Goal: Information Seeking & Learning: Learn about a topic

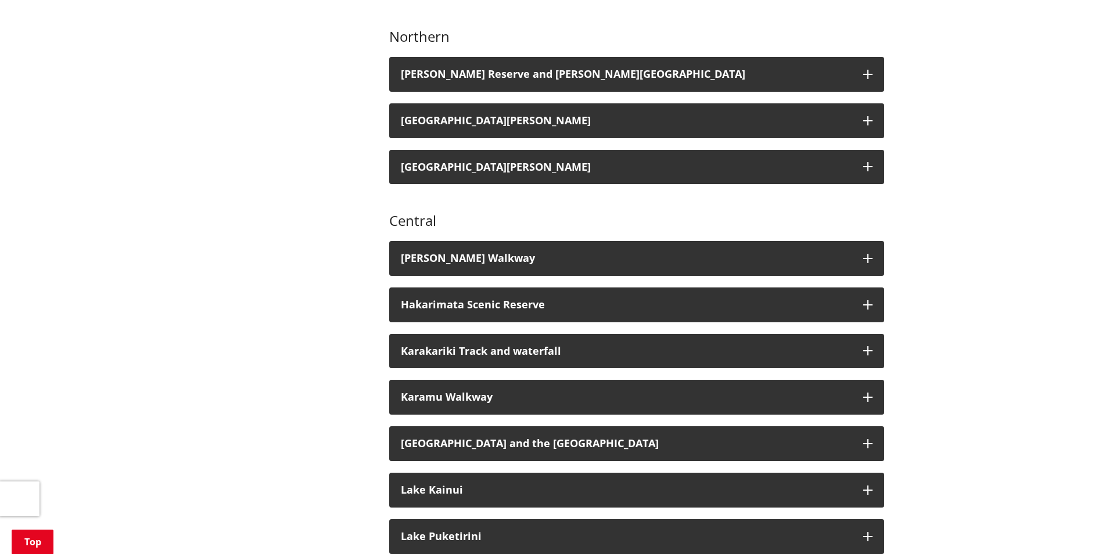
scroll to position [755, 0]
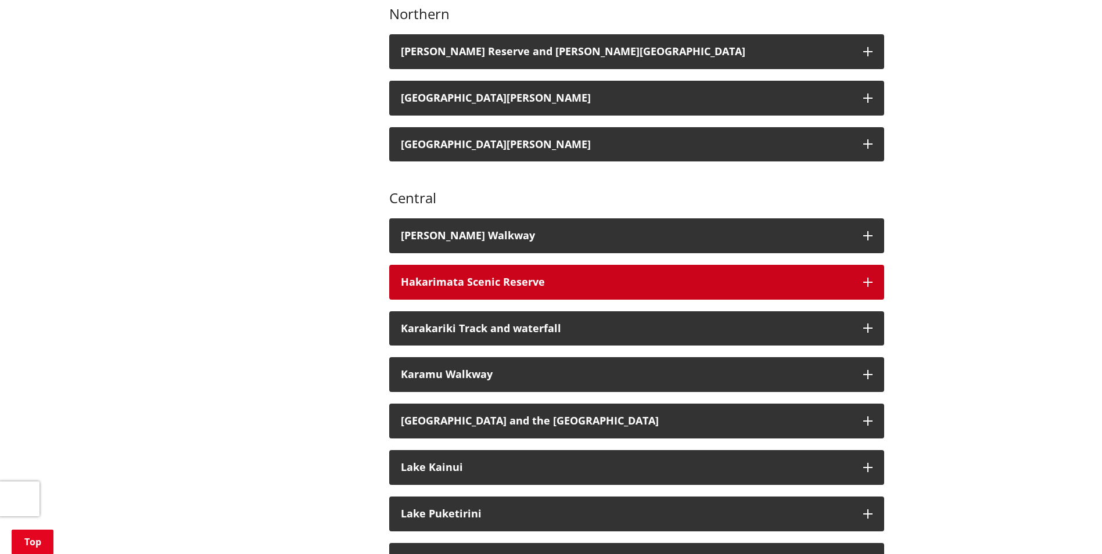
click at [458, 265] on button "Hakarimata Scenic Reserve" at bounding box center [636, 282] width 495 height 35
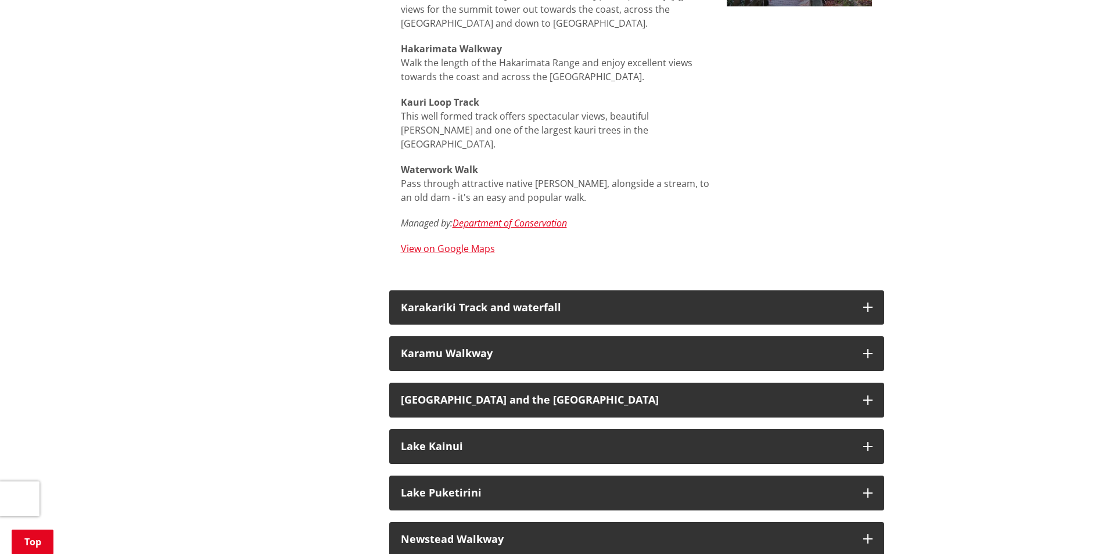
scroll to position [1336, 0]
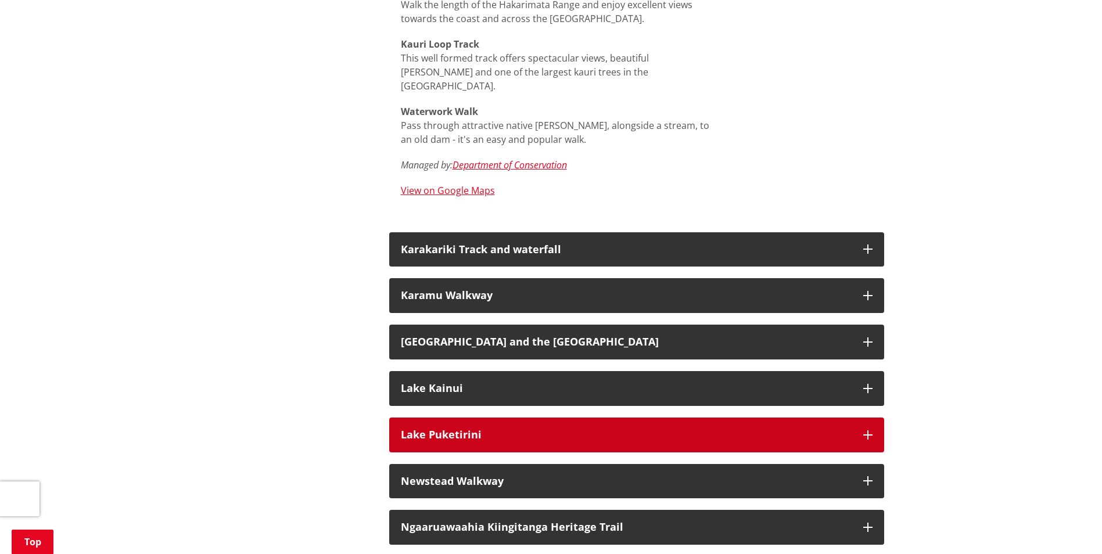
click at [490, 429] on h3 "Lake Puketirini" at bounding box center [626, 435] width 451 height 12
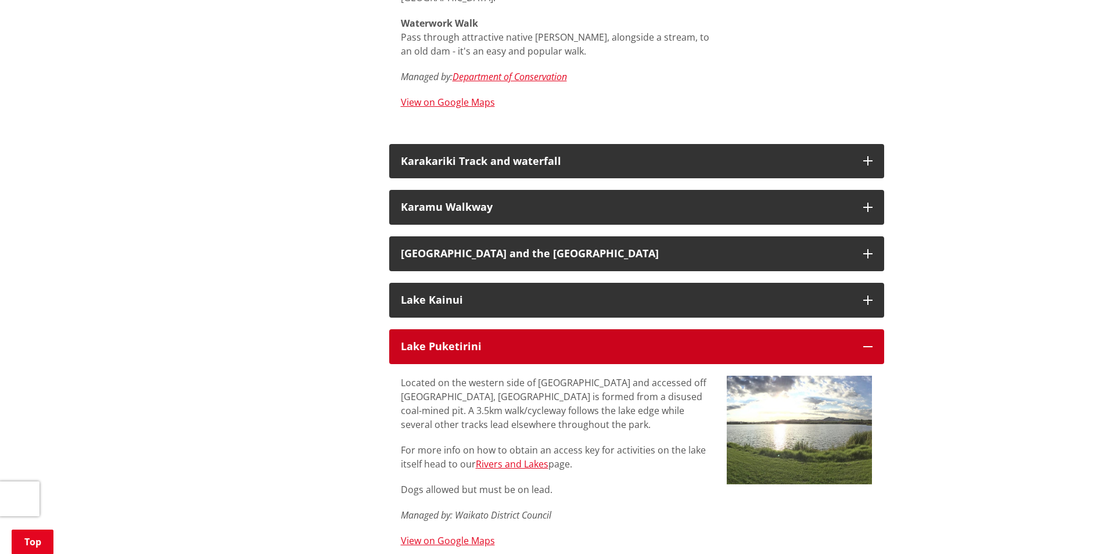
scroll to position [1394, 0]
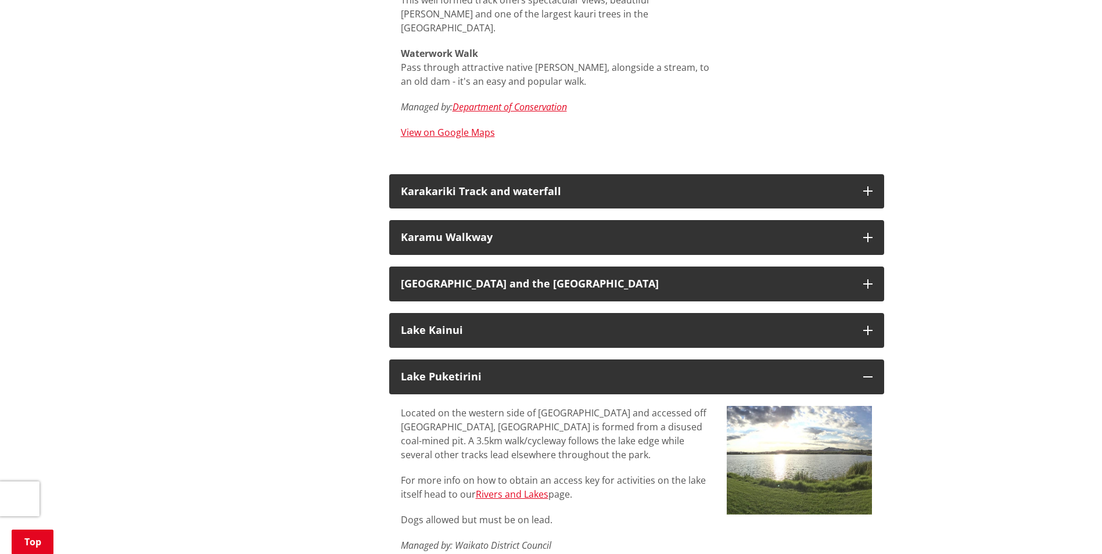
click at [497, 286] on div "Come walk in the Waikato! There are many beautiful walkways and places of inter…" at bounding box center [637, 280] width 512 height 2772
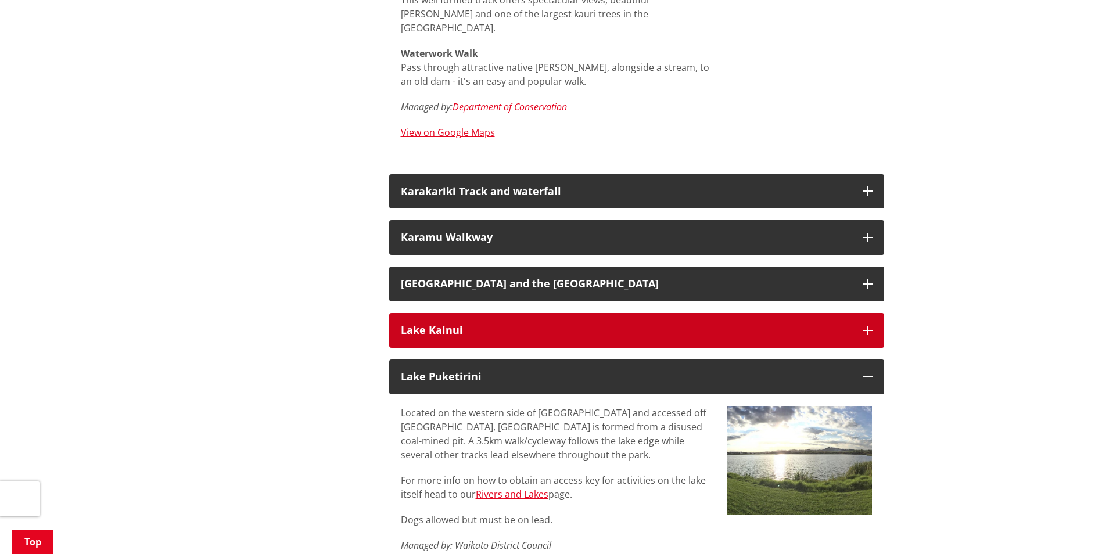
click at [512, 313] on button "Lake Kainui" at bounding box center [636, 330] width 495 height 35
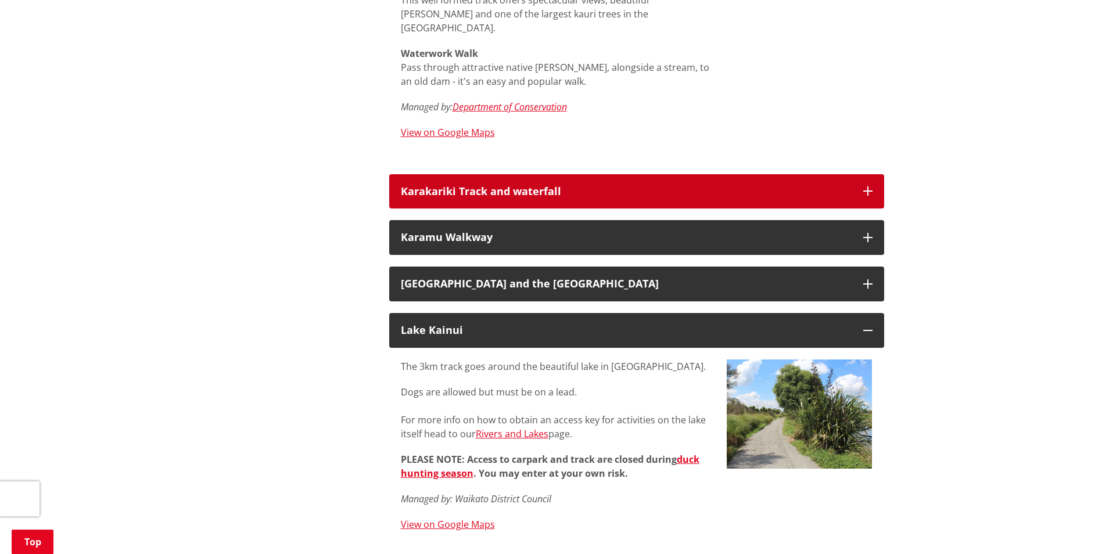
click at [540, 174] on button "Karakariki Track and waterfall" at bounding box center [636, 191] width 495 height 35
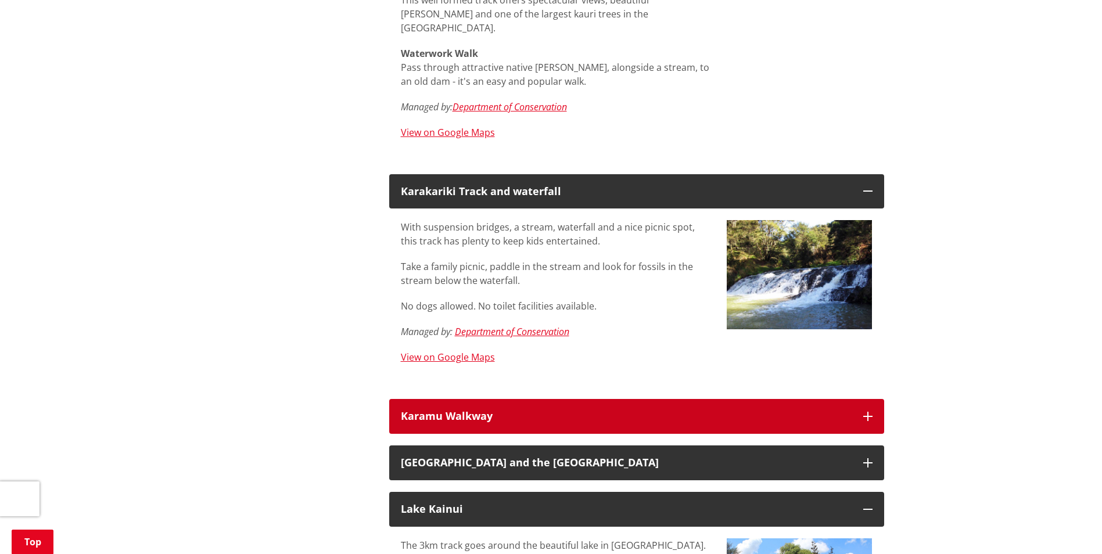
click at [514, 411] on div "Karamu Walkway" at bounding box center [626, 417] width 451 height 12
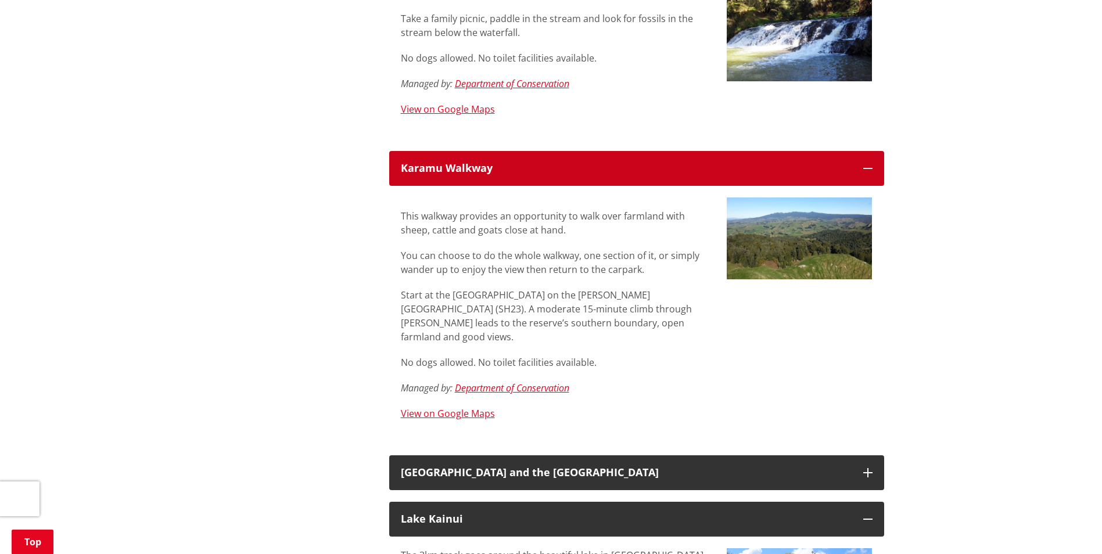
scroll to position [1685, 0]
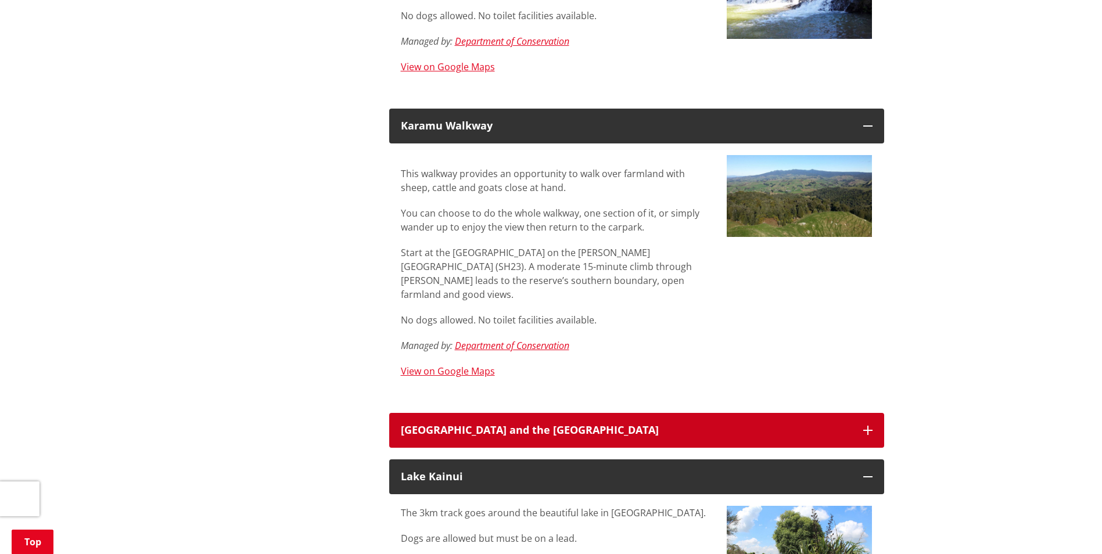
click at [508, 413] on button "[GEOGRAPHIC_DATA] and the [GEOGRAPHIC_DATA]" at bounding box center [636, 430] width 495 height 35
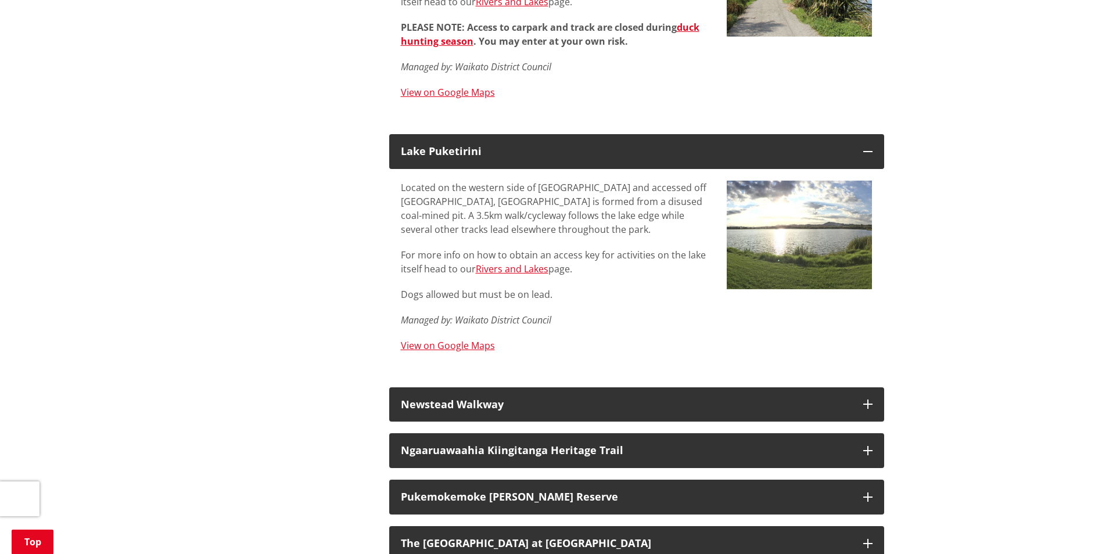
scroll to position [2556, 0]
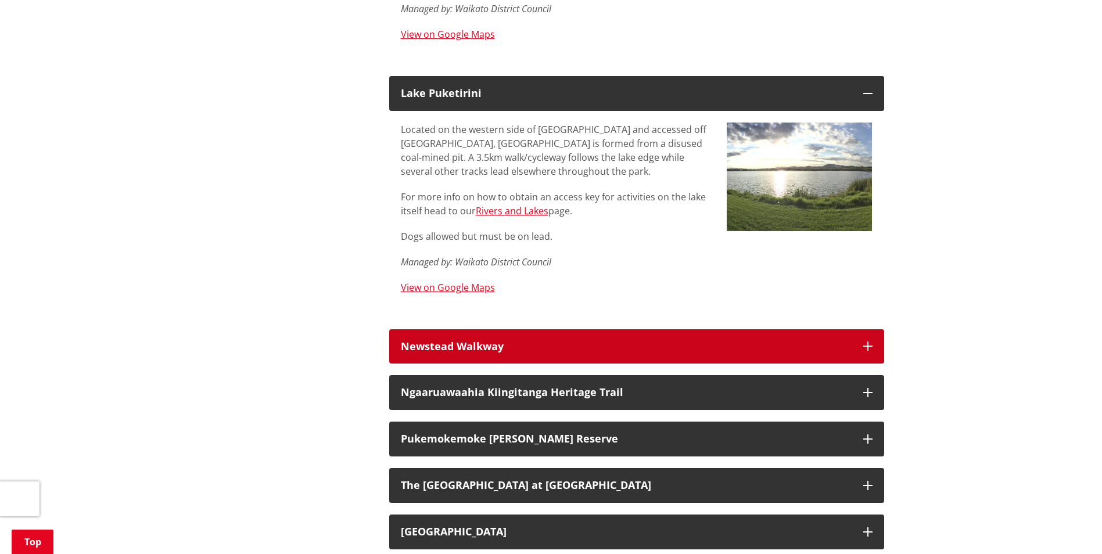
click at [491, 329] on button "Newstead Walkway" at bounding box center [636, 346] width 495 height 35
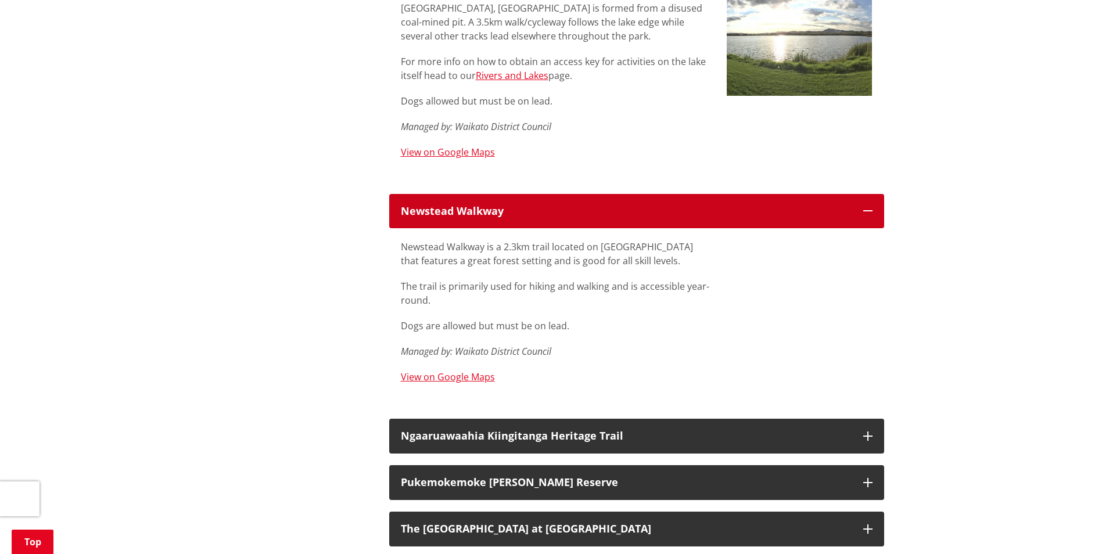
scroll to position [2730, 0]
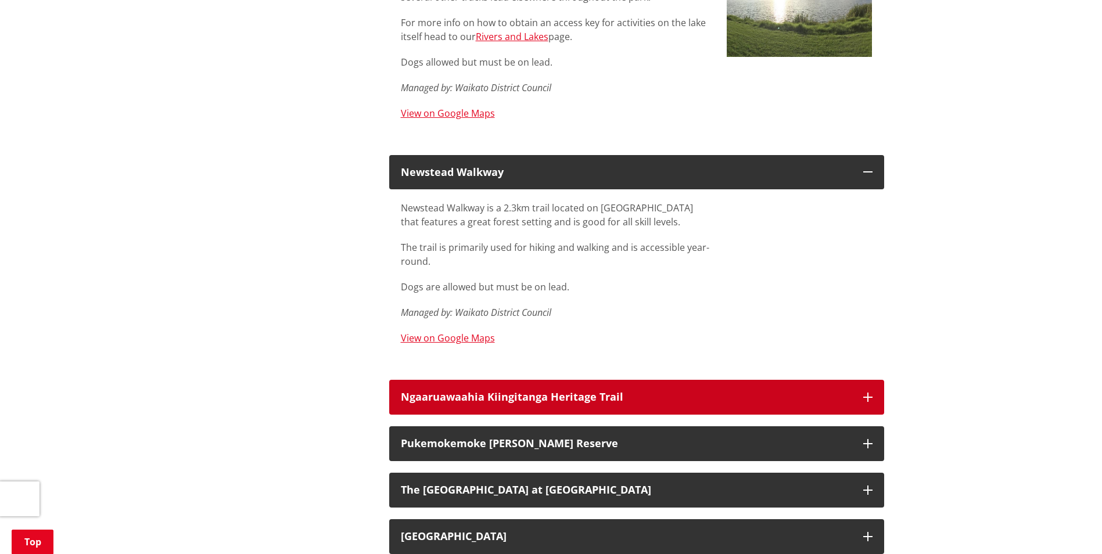
click at [480, 392] on h3 "Ngaaruawaahia Kiingitanga Heritage Trail" at bounding box center [626, 398] width 451 height 12
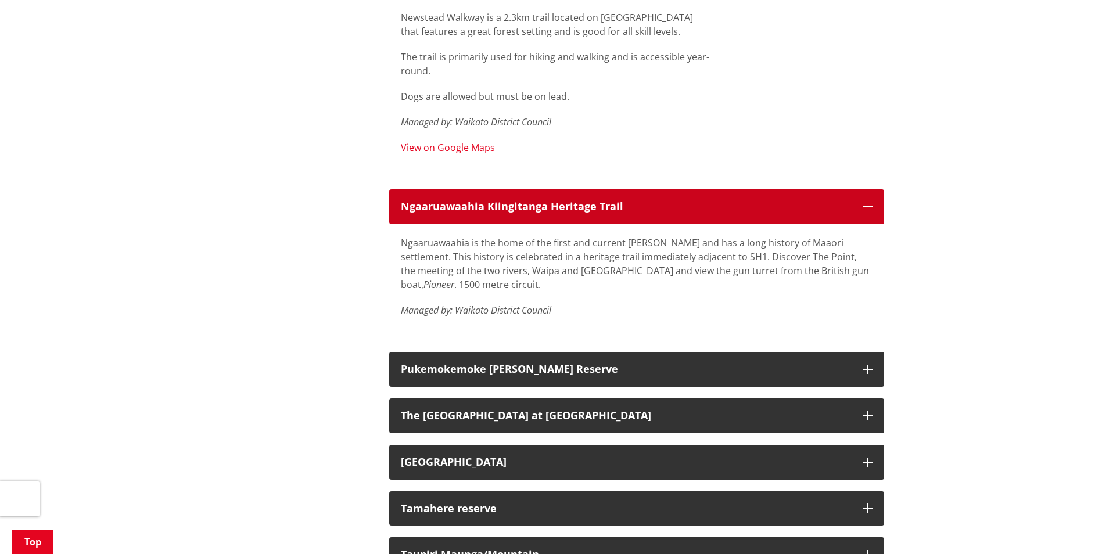
scroll to position [3021, 0]
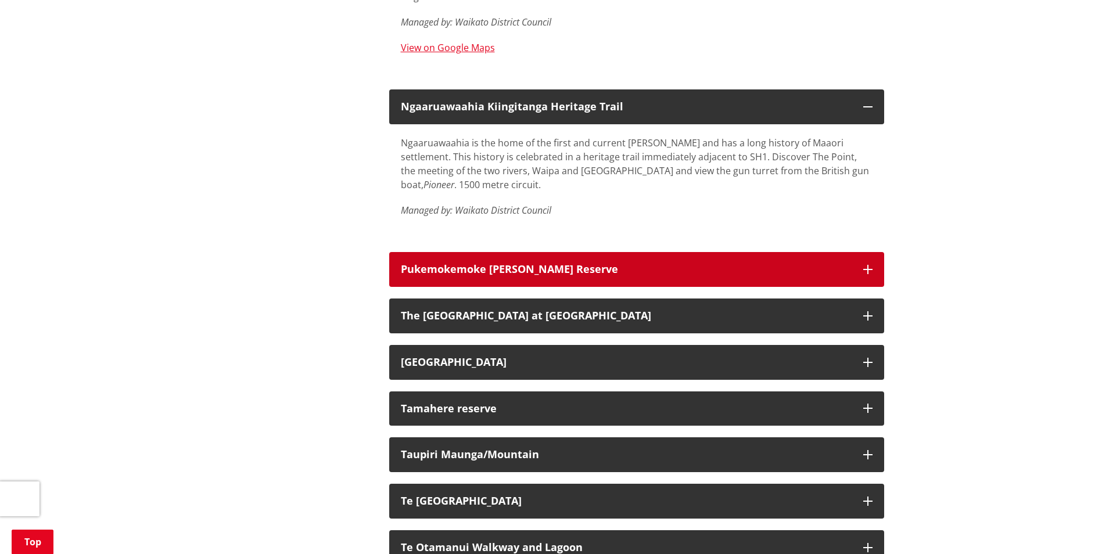
click at [512, 264] on h3 "Pukemokemoke [PERSON_NAME] Reserve" at bounding box center [626, 270] width 451 height 12
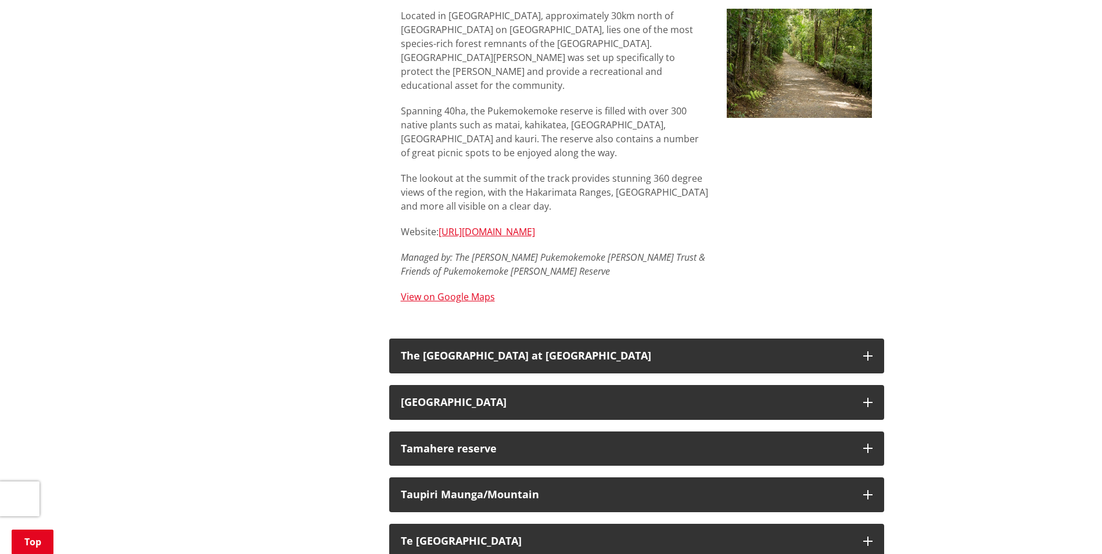
scroll to position [3311, 0]
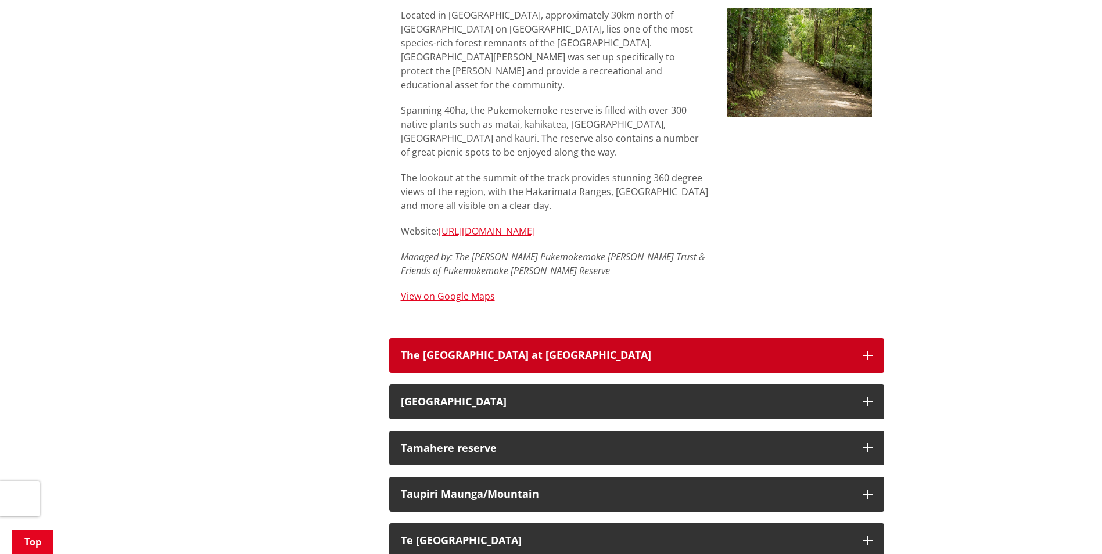
click at [488, 350] on div "The [GEOGRAPHIC_DATA] at [GEOGRAPHIC_DATA]" at bounding box center [626, 356] width 451 height 12
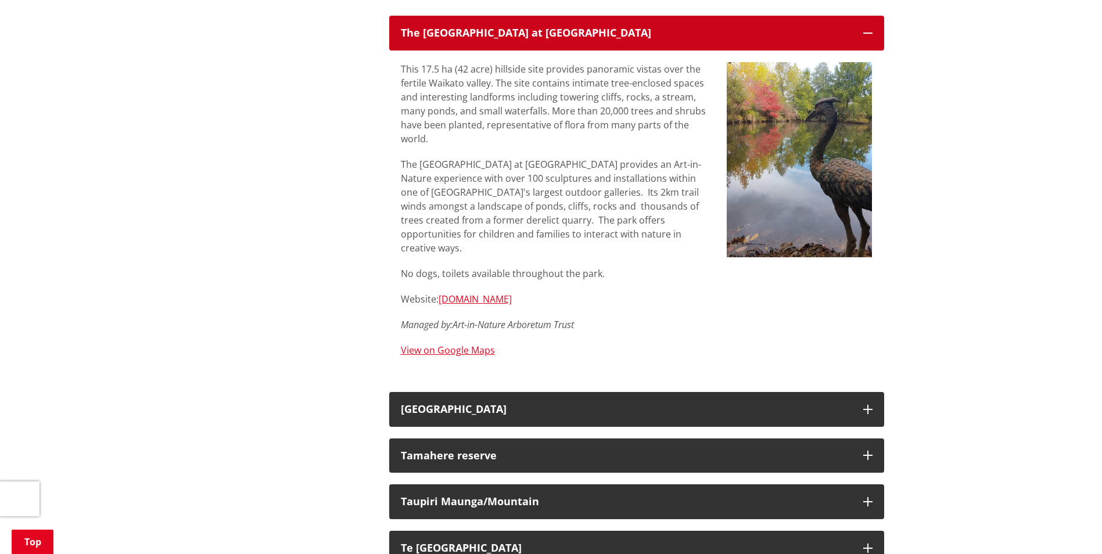
scroll to position [3660, 0]
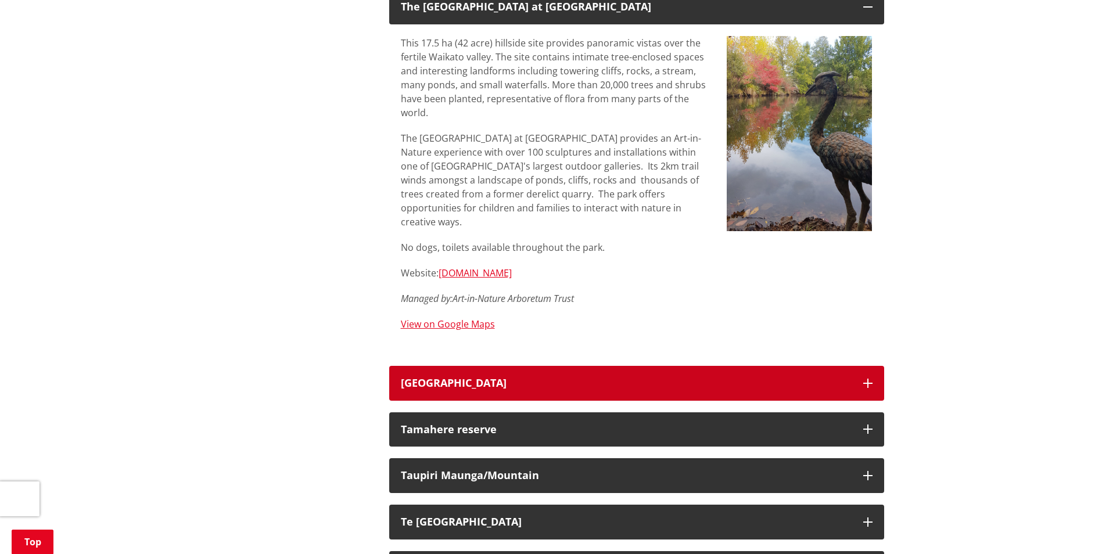
click at [487, 366] on button "[GEOGRAPHIC_DATA]" at bounding box center [636, 383] width 495 height 35
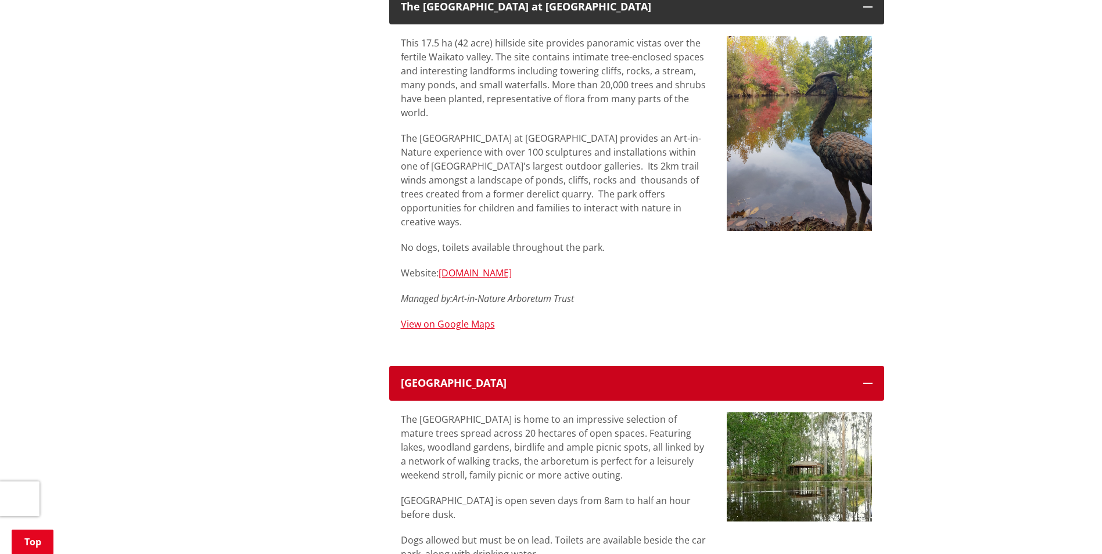
scroll to position [3718, 0]
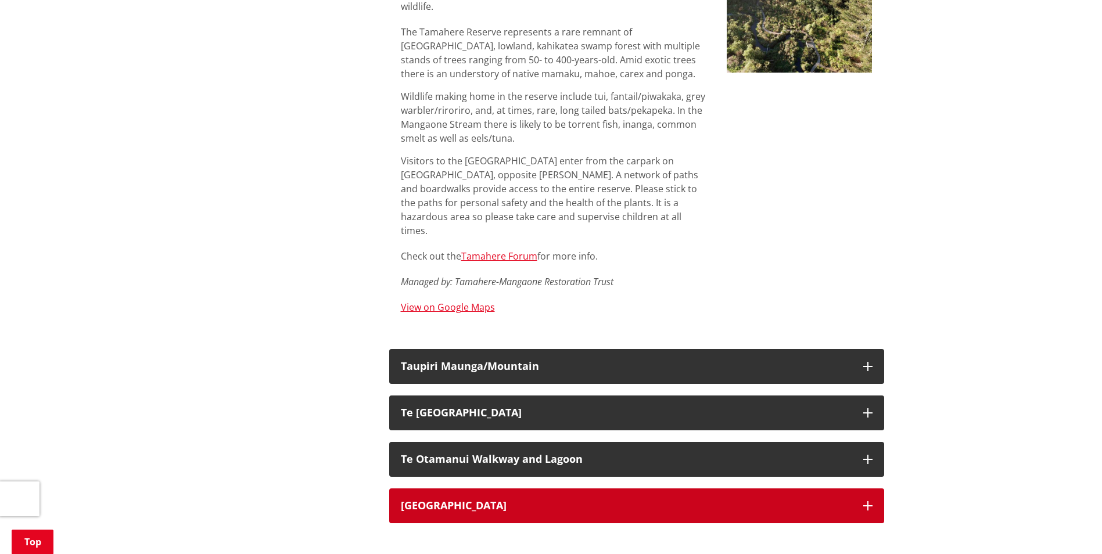
scroll to position [4415, 0]
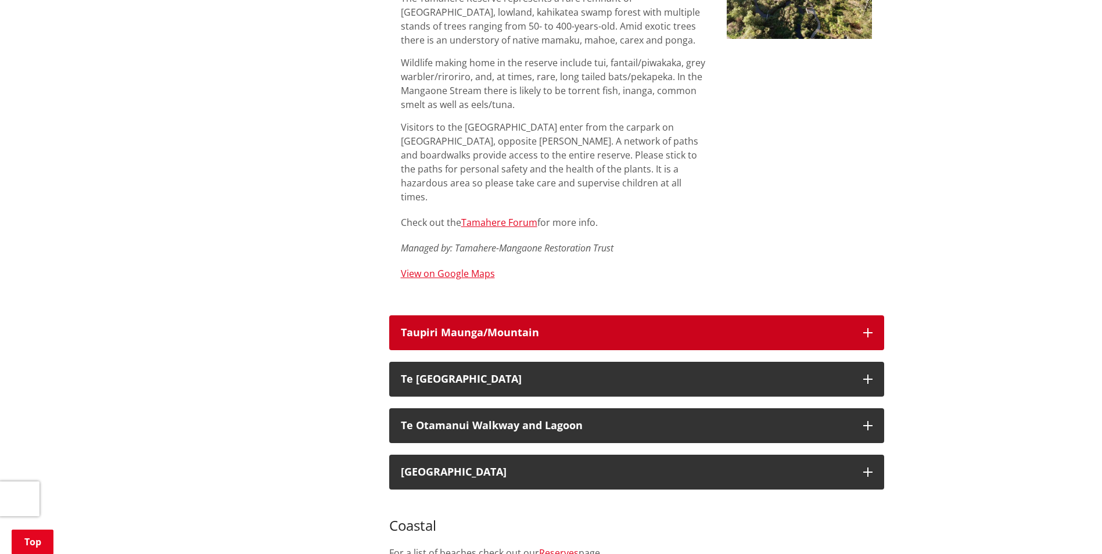
click at [602, 327] on div "Taupiri Maunga/Mountain" at bounding box center [626, 333] width 451 height 12
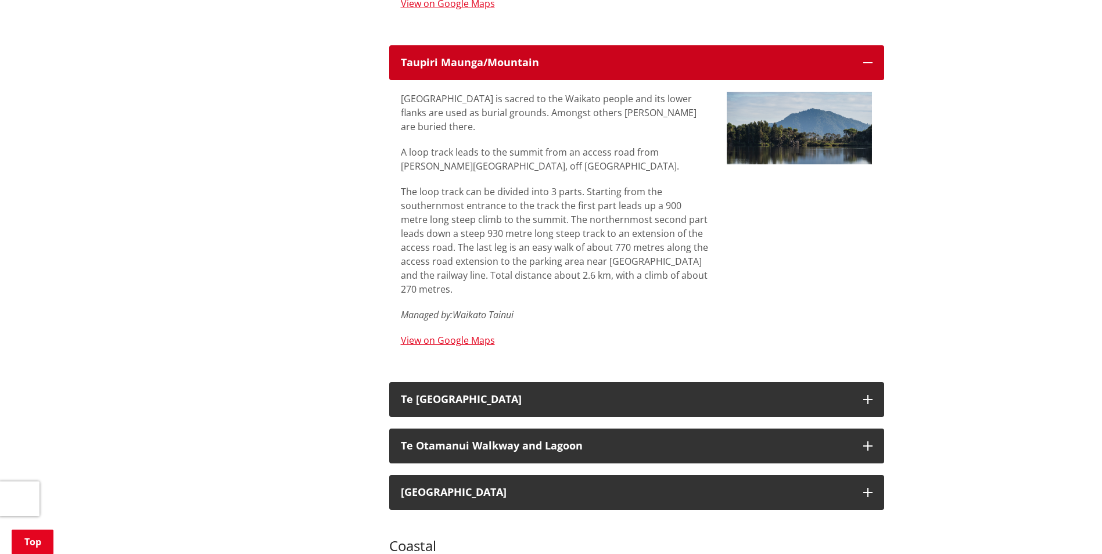
scroll to position [4706, 0]
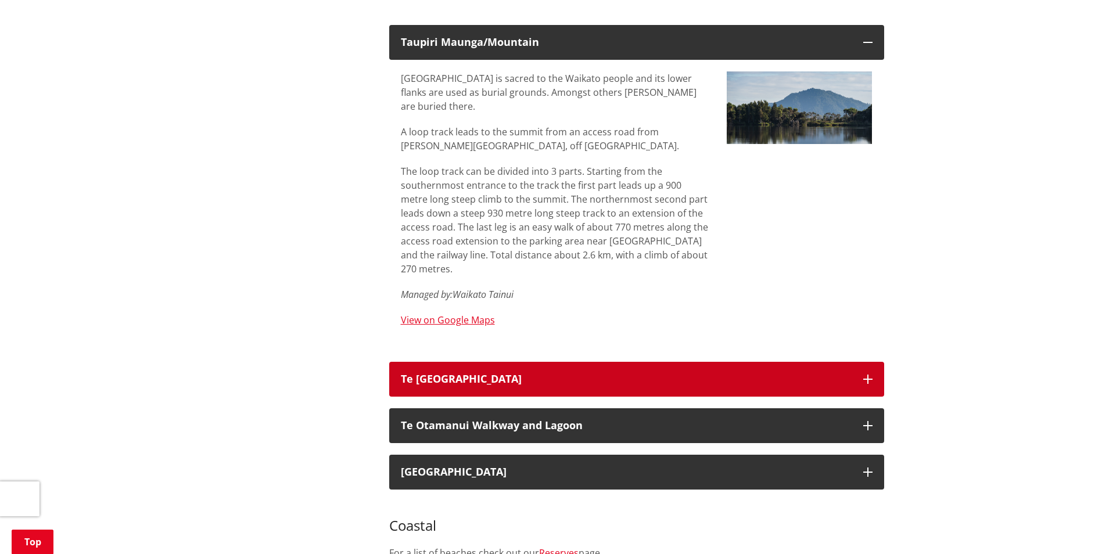
click at [587, 362] on button "Te [GEOGRAPHIC_DATA]" at bounding box center [636, 379] width 495 height 35
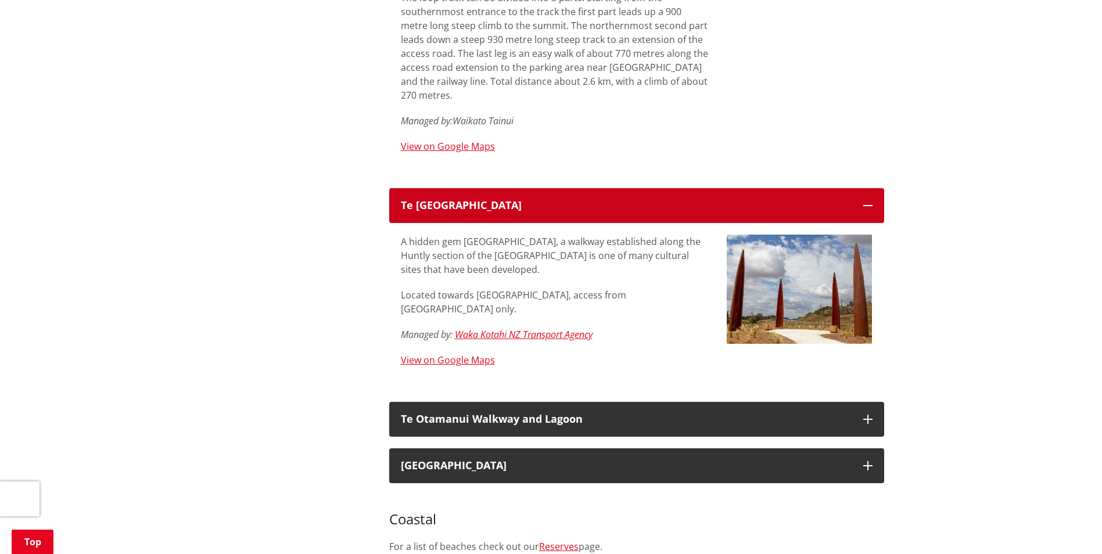
scroll to position [4880, 0]
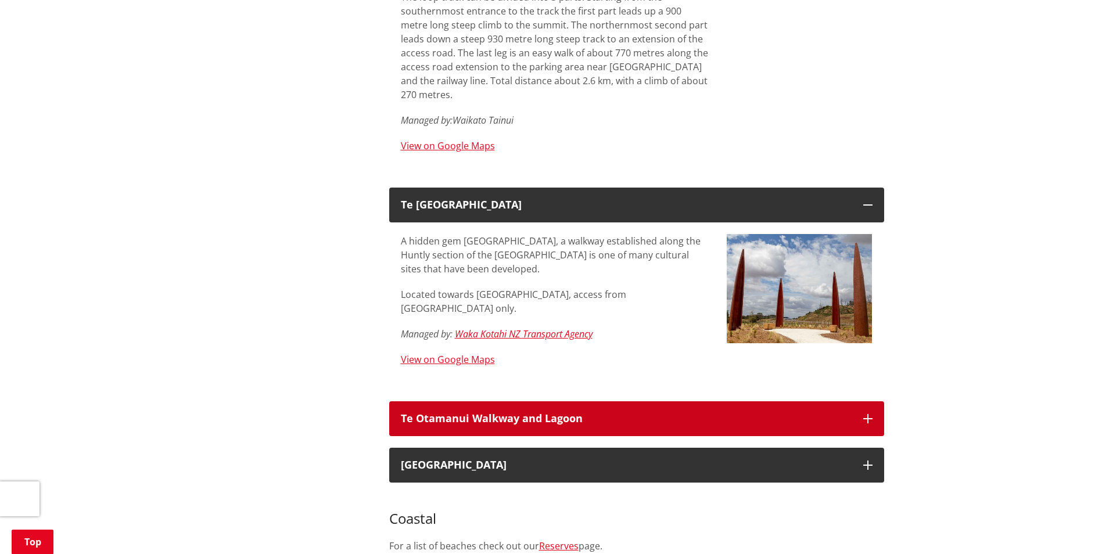
click at [565, 413] on h3 "Te Otamanui Walkway and Lagoon" at bounding box center [626, 419] width 451 height 12
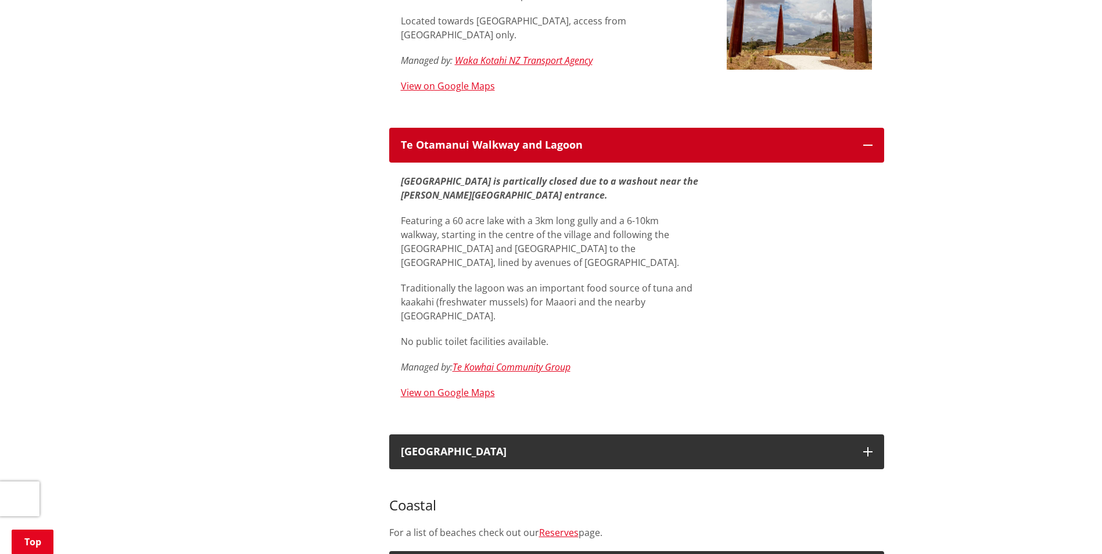
scroll to position [5287, 0]
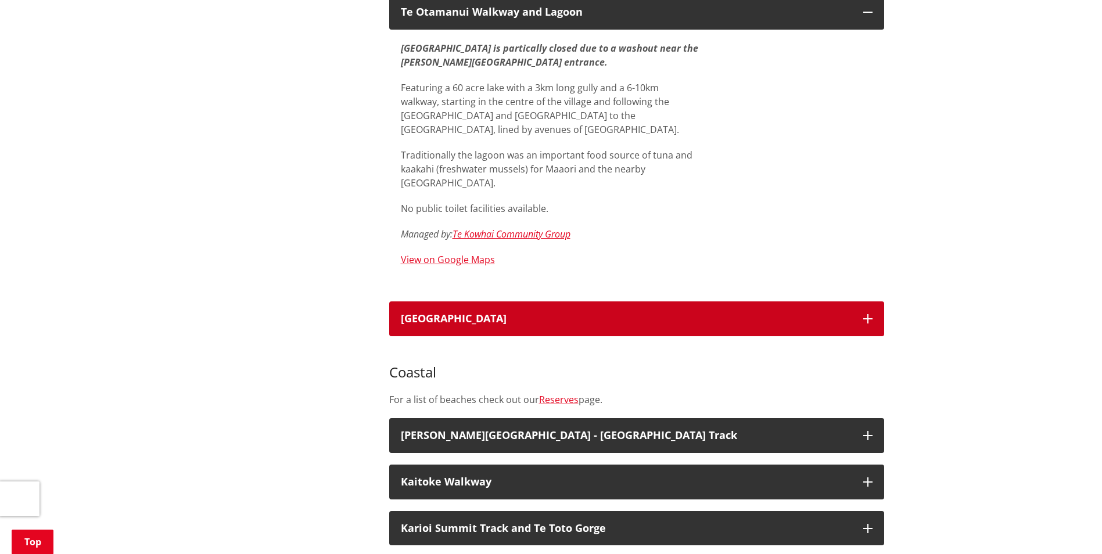
click at [635, 302] on button "[GEOGRAPHIC_DATA]" at bounding box center [636, 319] width 495 height 35
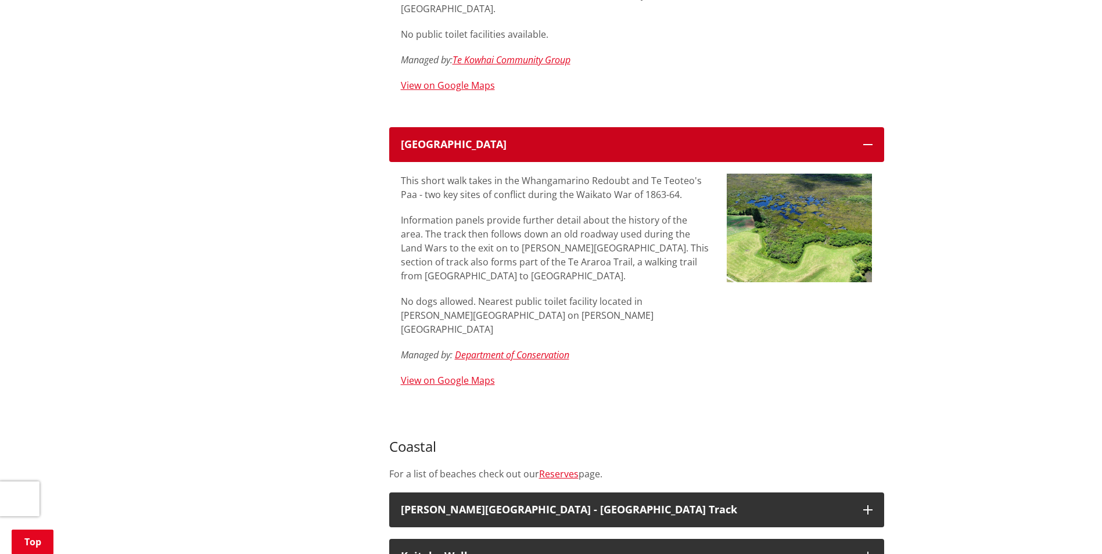
scroll to position [5519, 0]
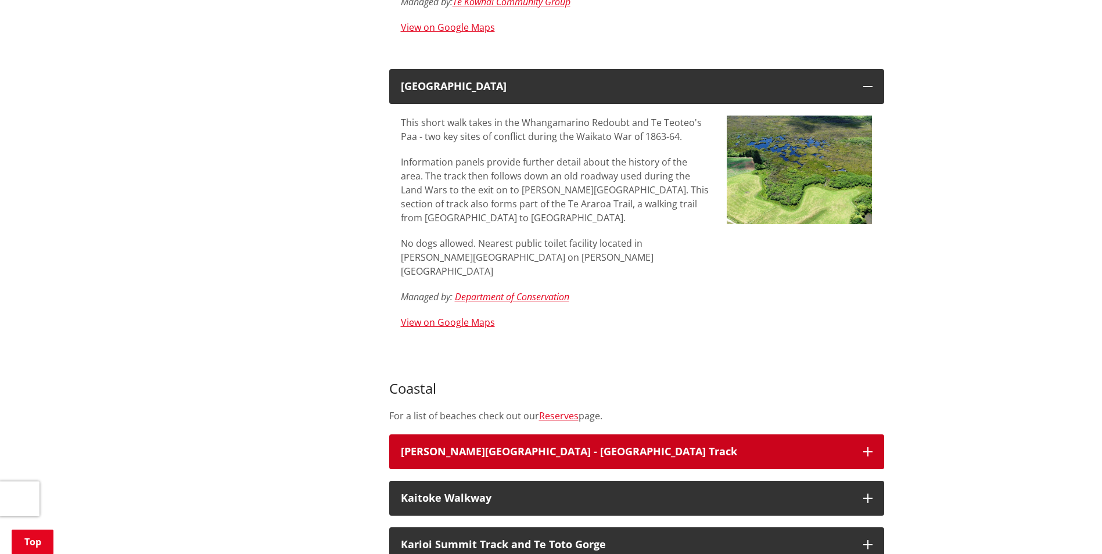
click at [605, 435] on button "[PERSON_NAME][GEOGRAPHIC_DATA] - [GEOGRAPHIC_DATA] Track" at bounding box center [636, 452] width 495 height 35
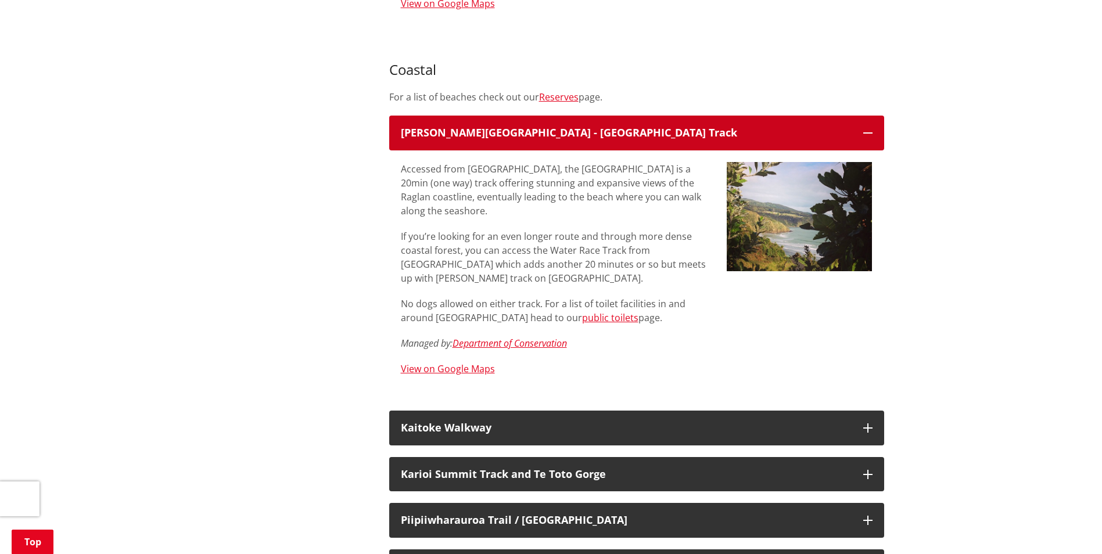
scroll to position [5867, 0]
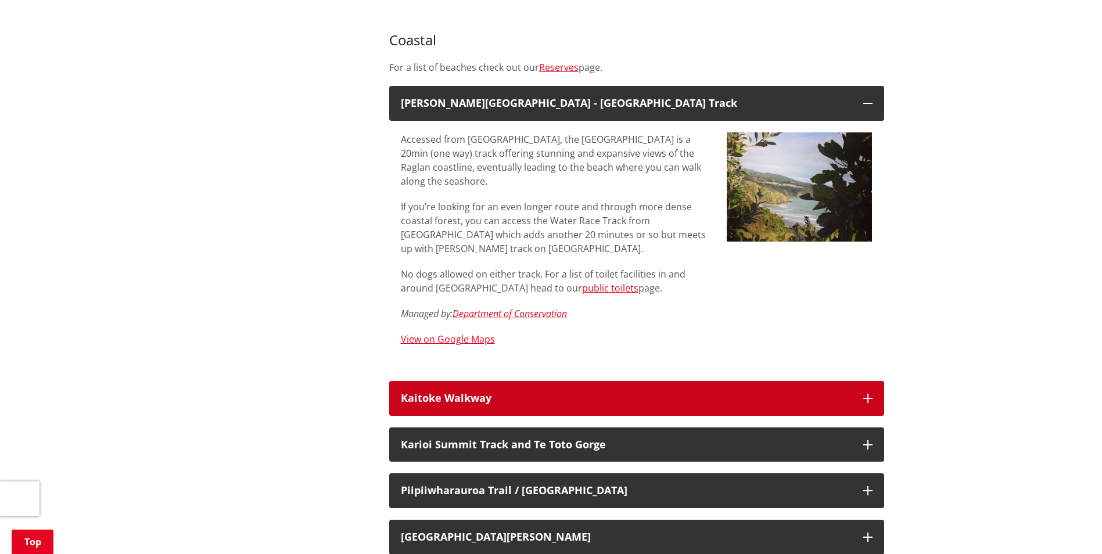
click at [594, 393] on div "Kaitoke Walkway" at bounding box center [626, 399] width 451 height 12
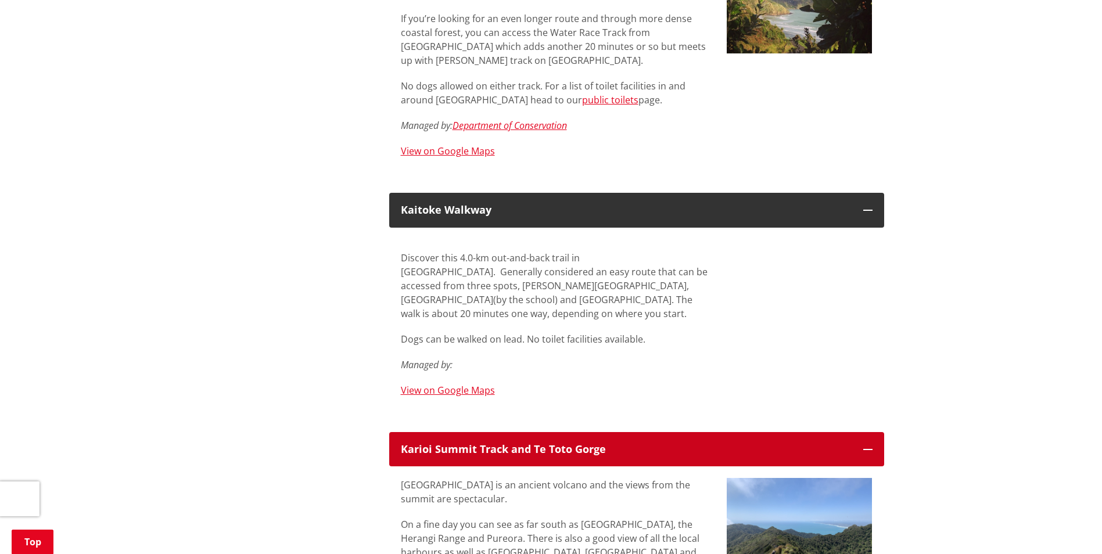
scroll to position [6100, 0]
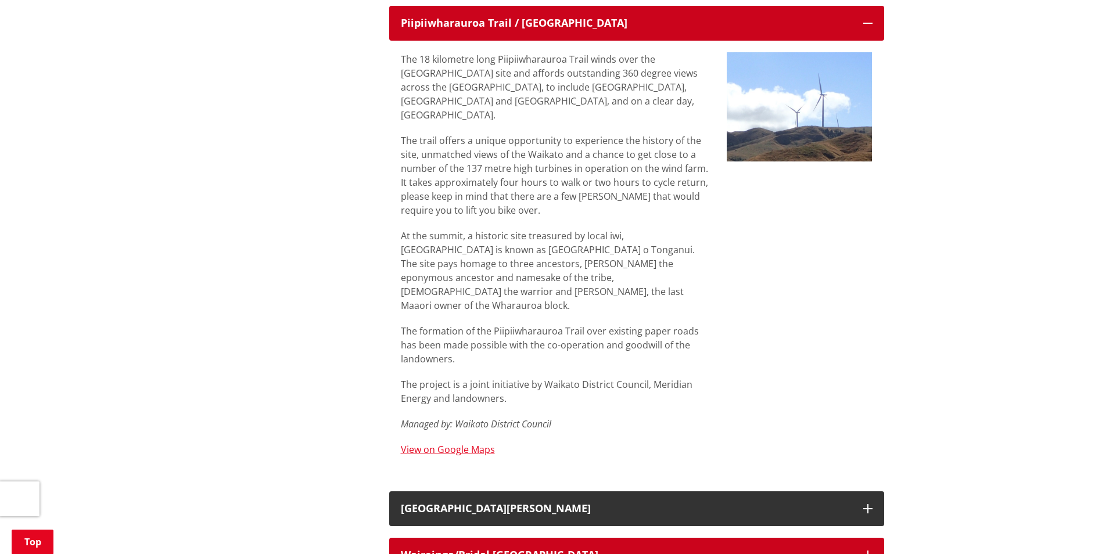
scroll to position [6739, 0]
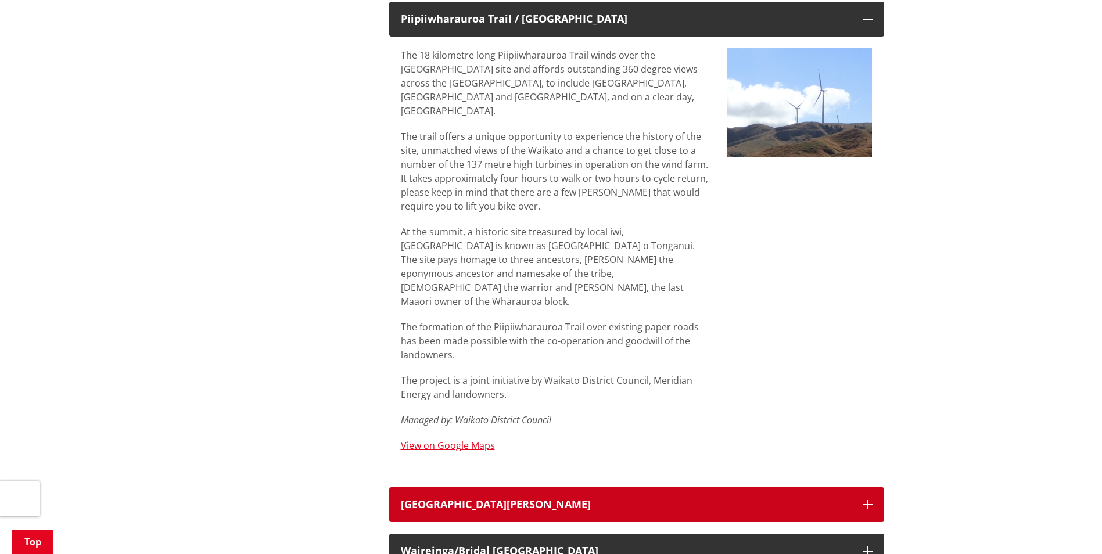
click at [554, 487] on button "[GEOGRAPHIC_DATA][PERSON_NAME]" at bounding box center [636, 504] width 495 height 35
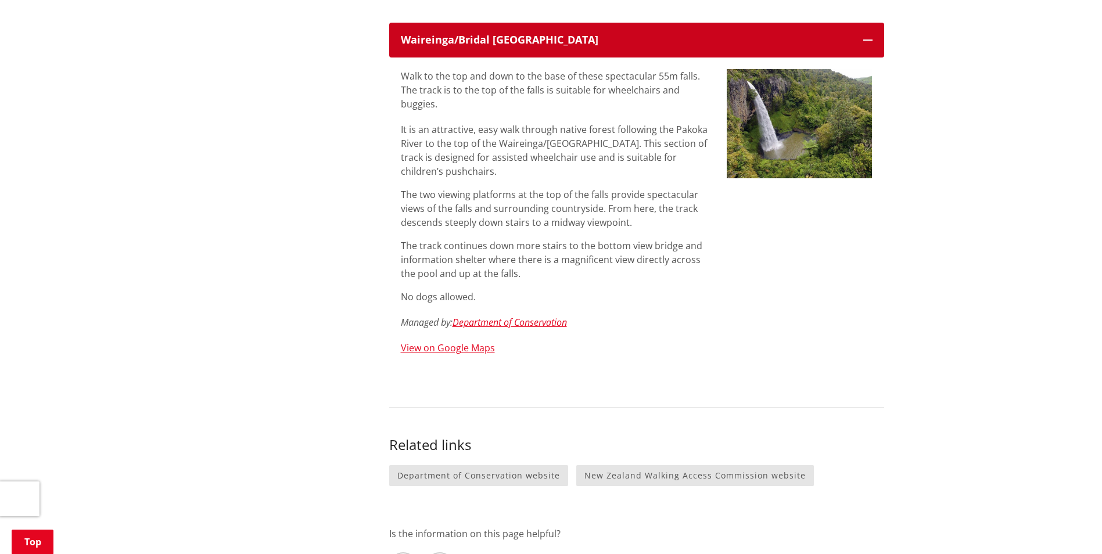
scroll to position [7436, 0]
